Goal: Task Accomplishment & Management: Manage account settings

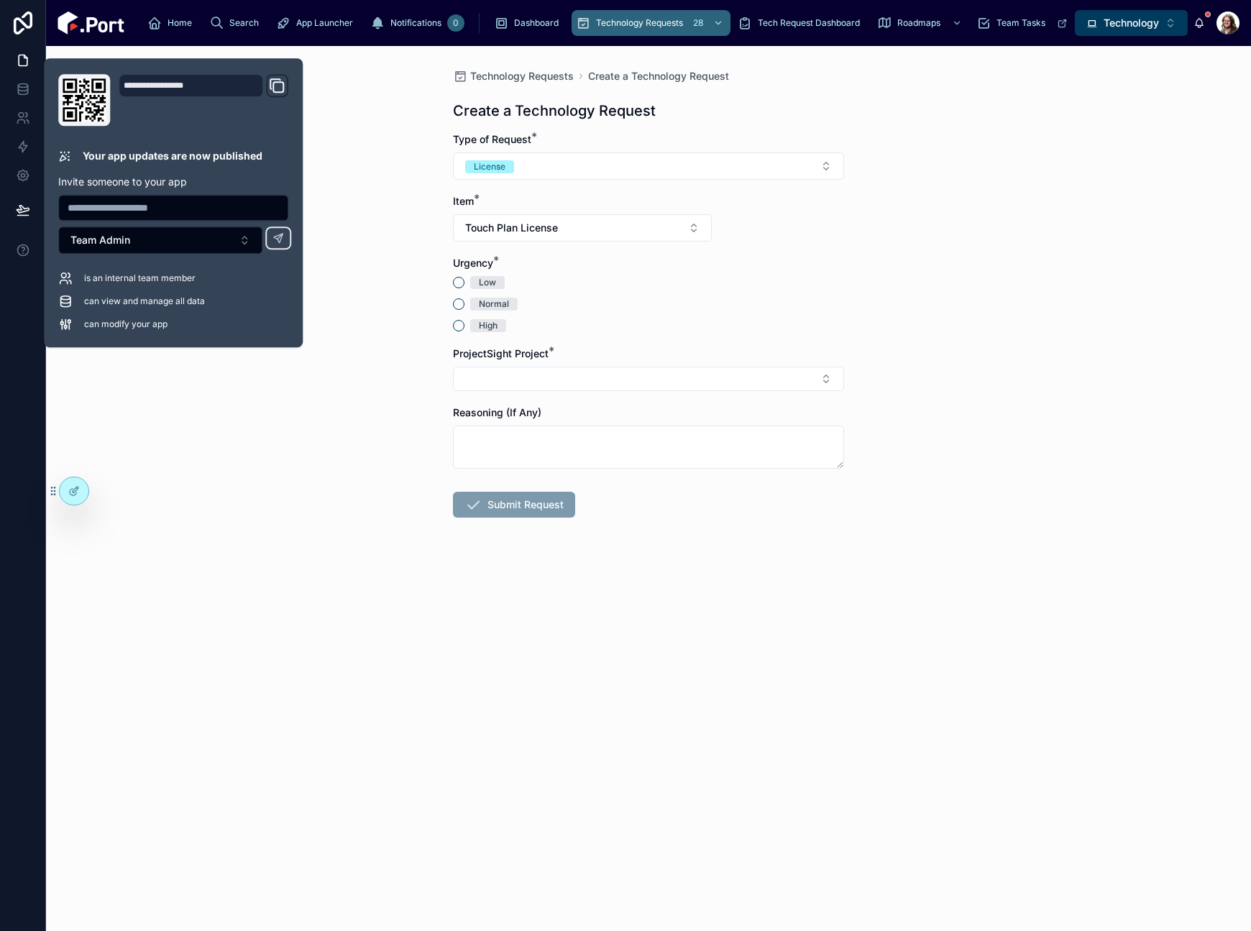
click at [1054, 155] on div "Technology Requests Create a Technology Request Create a Technology Request Typ…" at bounding box center [648, 488] width 1205 height 885
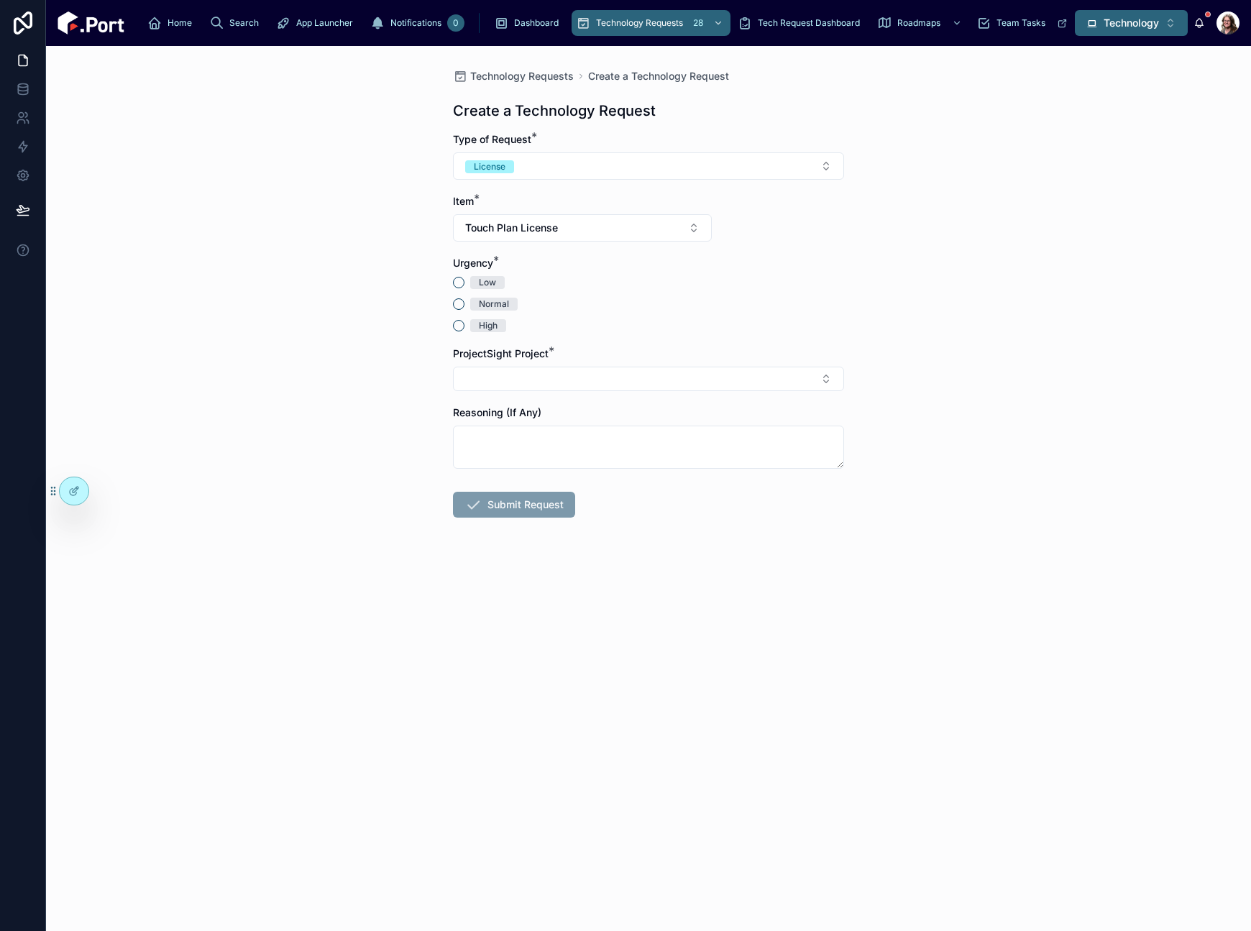
click at [1107, 17] on span "Technology" at bounding box center [1130, 23] width 55 height 14
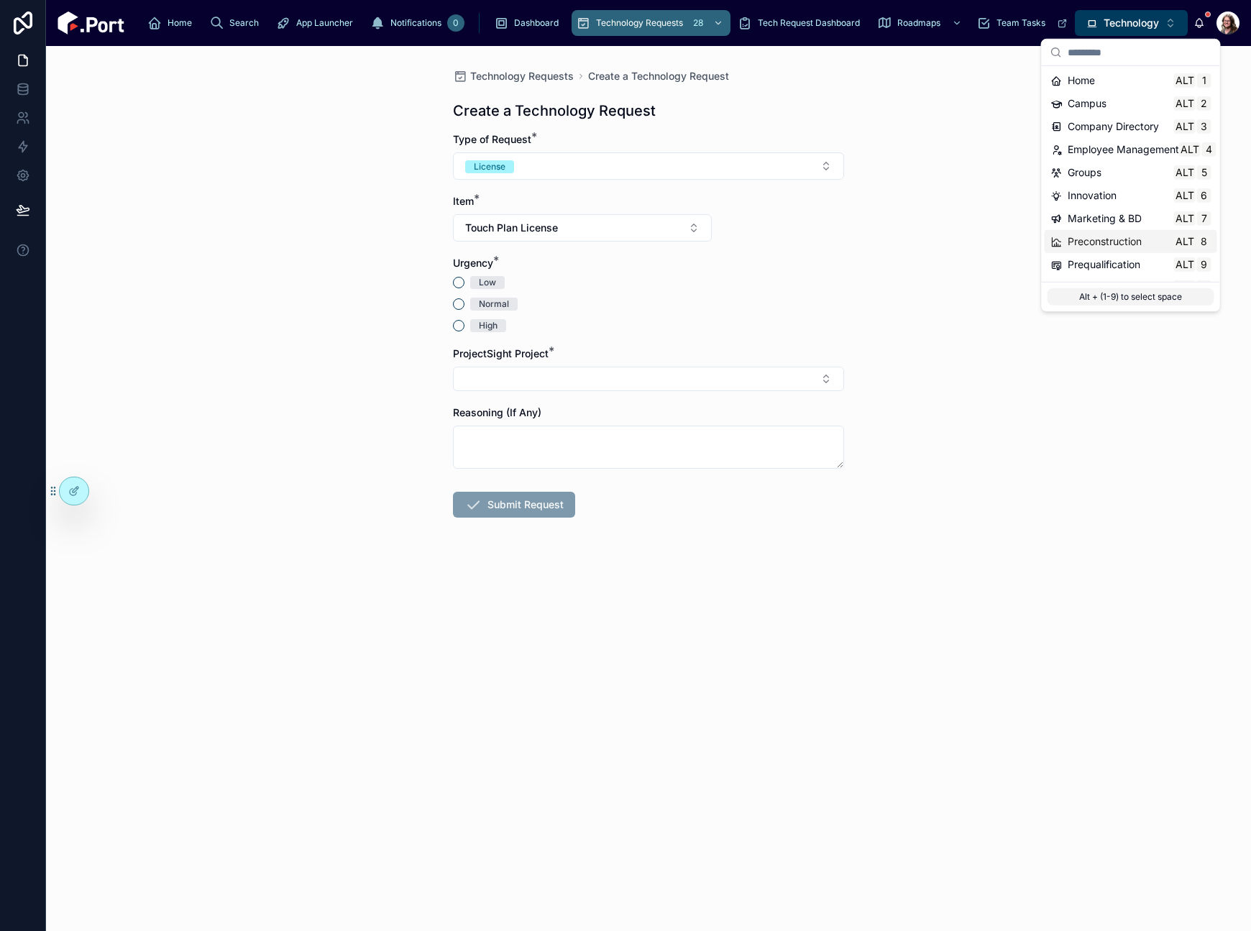
scroll to position [134, 0]
click at [1101, 252] on div "Time & Expenses Alt 14" at bounding box center [1130, 245] width 173 height 23
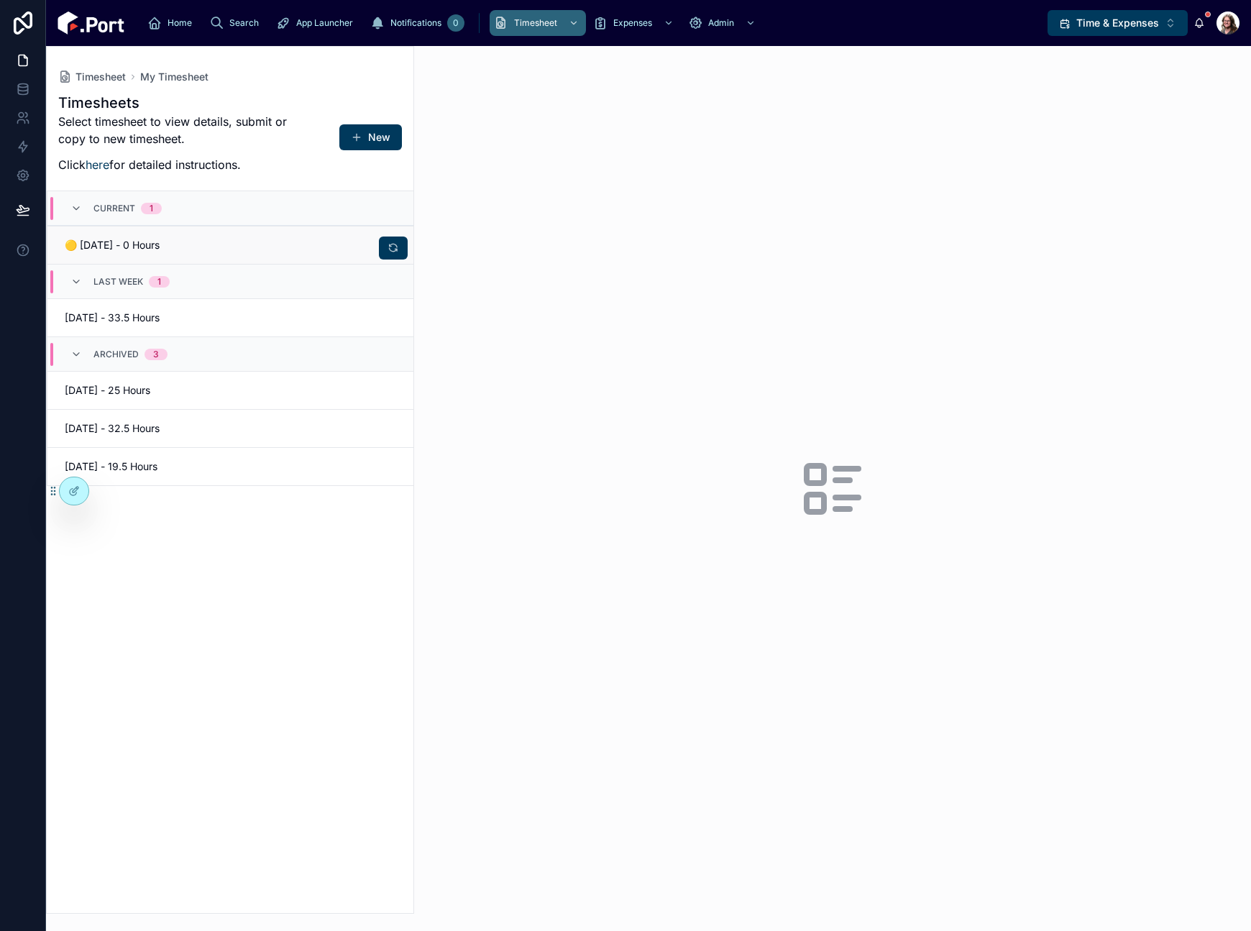
click at [175, 248] on span "🟡 [DATE] - 0 Hours" at bounding box center [143, 245] width 157 height 14
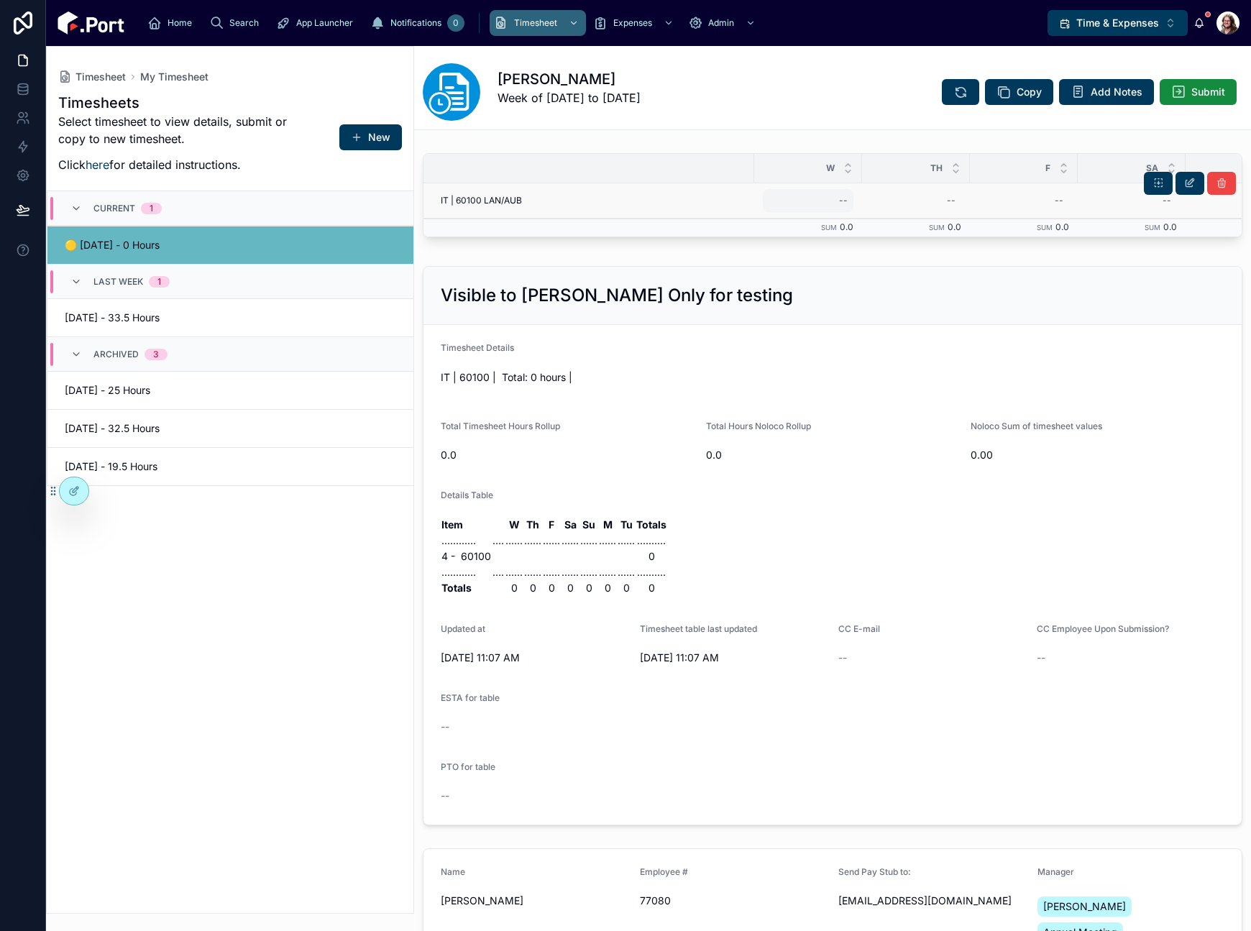
click at [836, 196] on div "--" at bounding box center [808, 200] width 91 height 23
type input "***"
click button "submit" at bounding box center [1016, 219] width 17 height 17
